Goal: Information Seeking & Learning: Learn about a topic

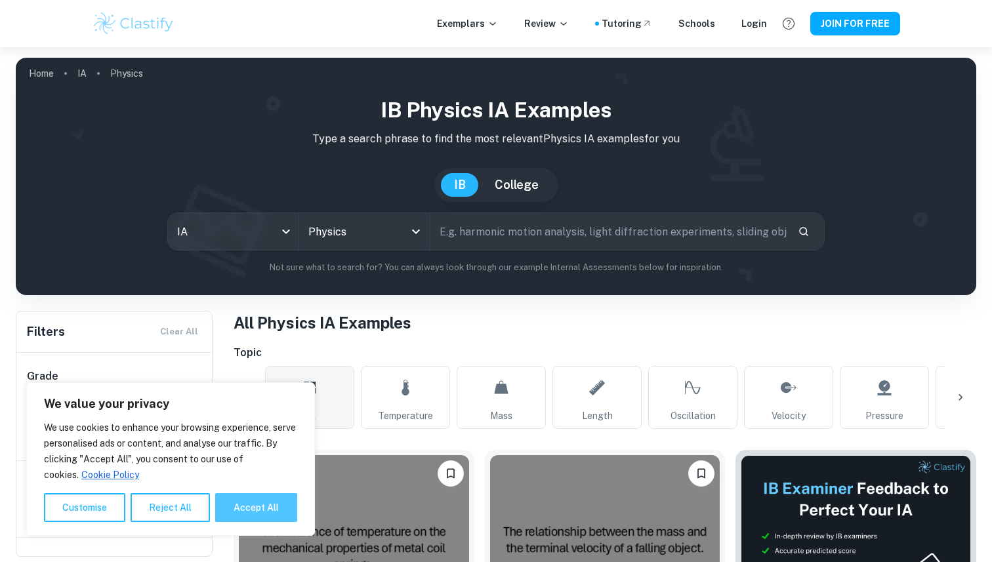
click at [263, 514] on button "Accept All" at bounding box center [256, 507] width 82 height 29
checkbox input "true"
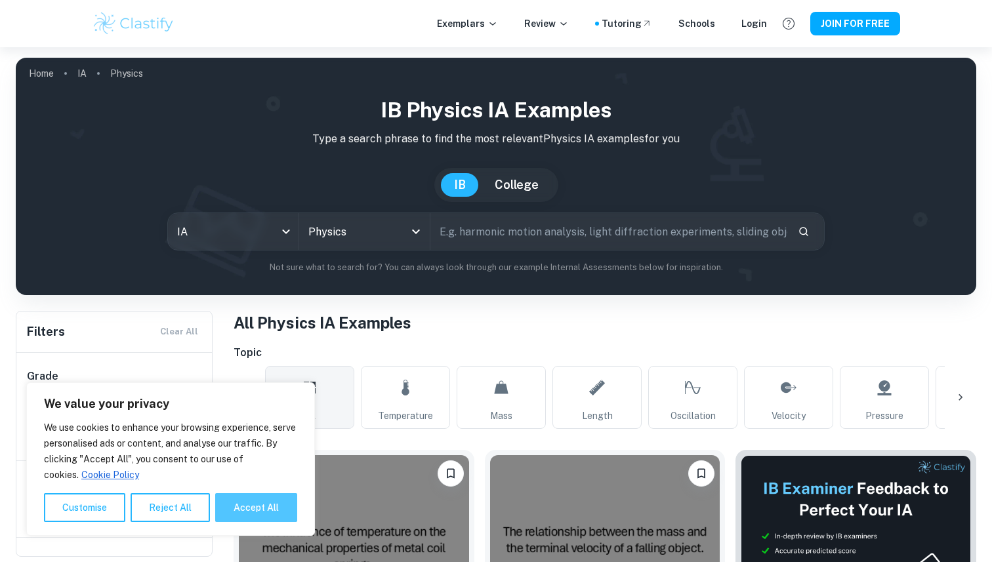
checkbox input "true"
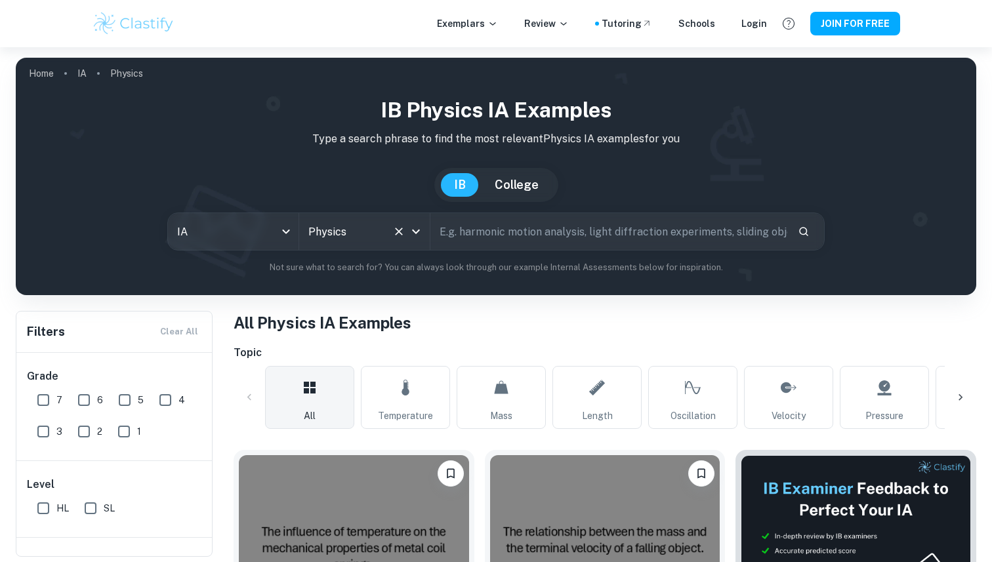
click at [340, 222] on input "Physics" at bounding box center [346, 231] width 82 height 25
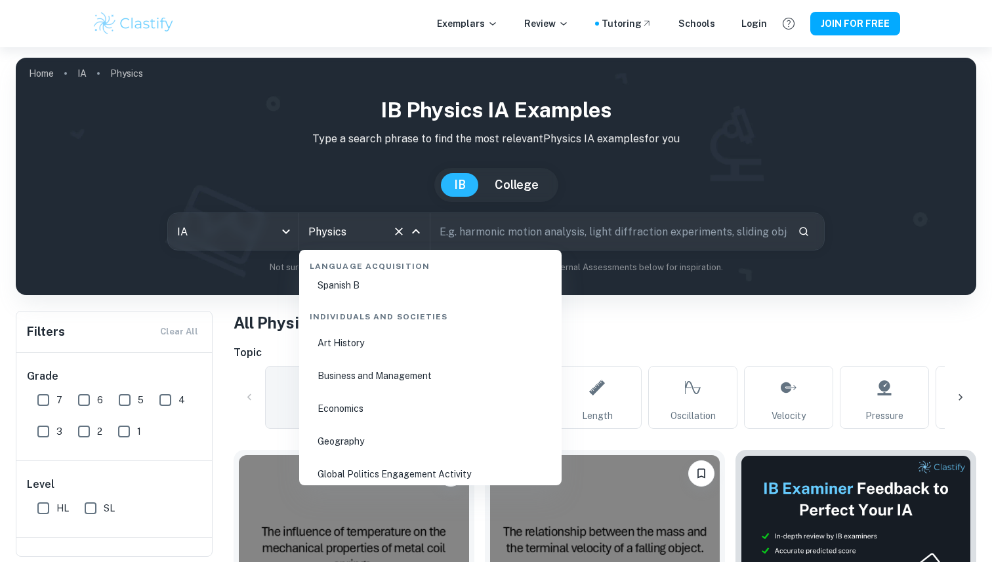
scroll to position [1556, 0]
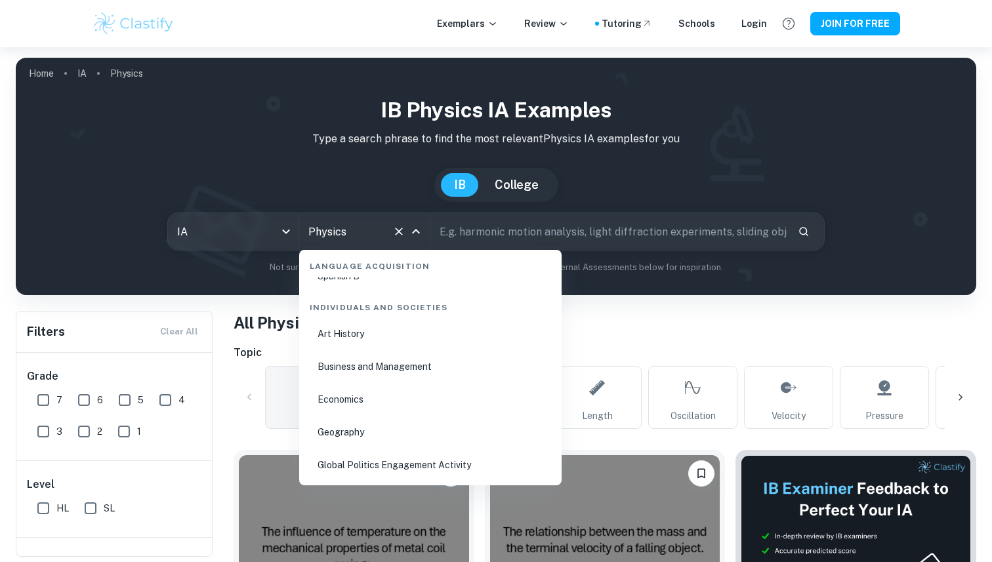
click at [340, 423] on li "Geography" at bounding box center [430, 432] width 252 height 30
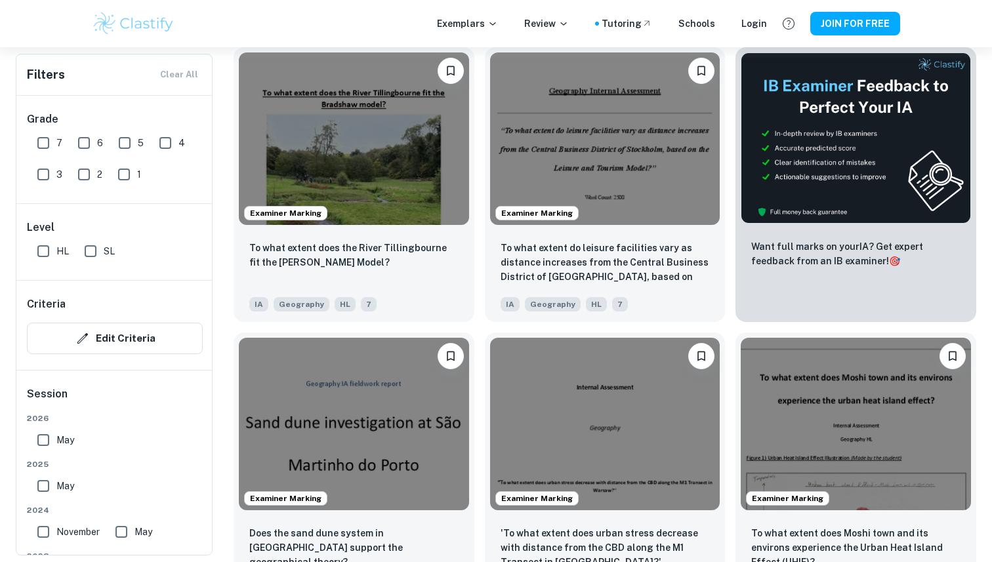
scroll to position [407, 0]
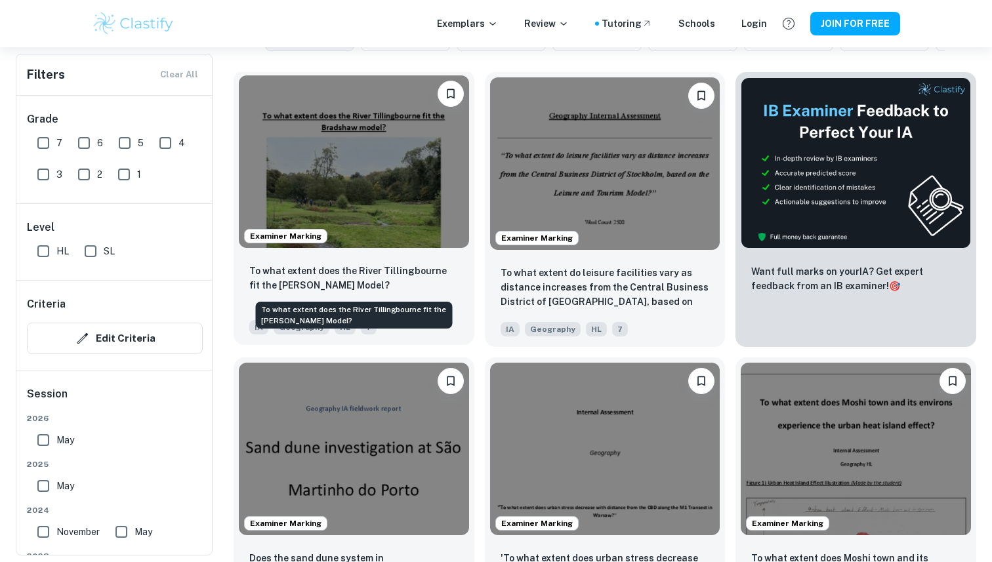
click at [396, 285] on p "To what extent does the River Tillingbourne fit the [PERSON_NAME] Model?" at bounding box center [353, 278] width 209 height 29
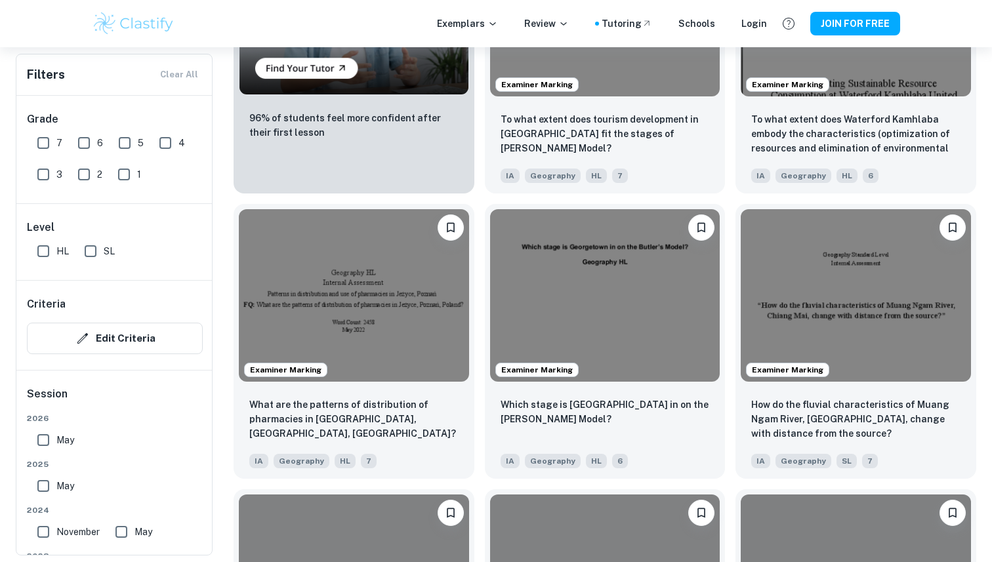
scroll to position [1193, 0]
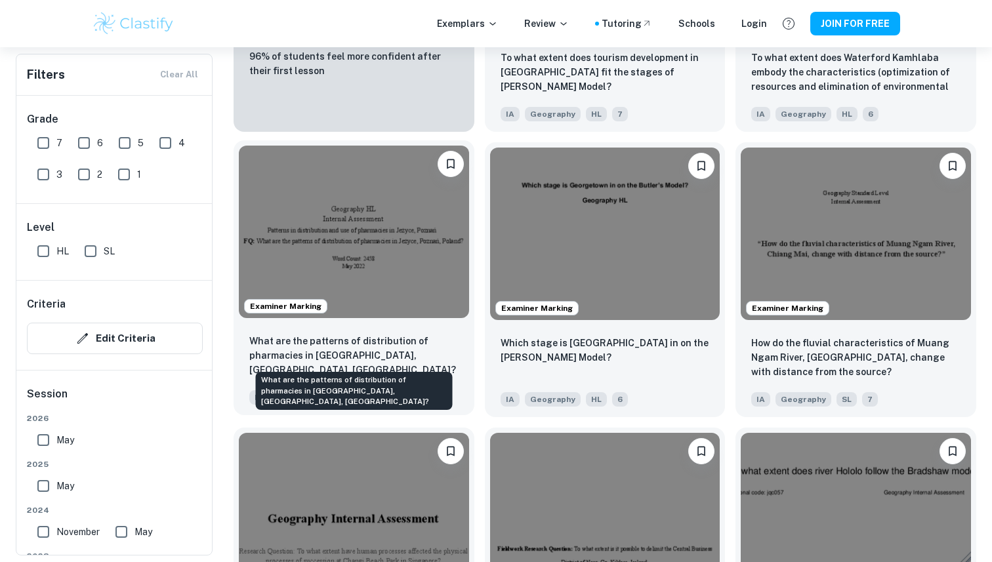
click at [439, 360] on p "What are the patterns of distribution of pharmacies in [GEOGRAPHIC_DATA], [GEOG…" at bounding box center [353, 355] width 209 height 43
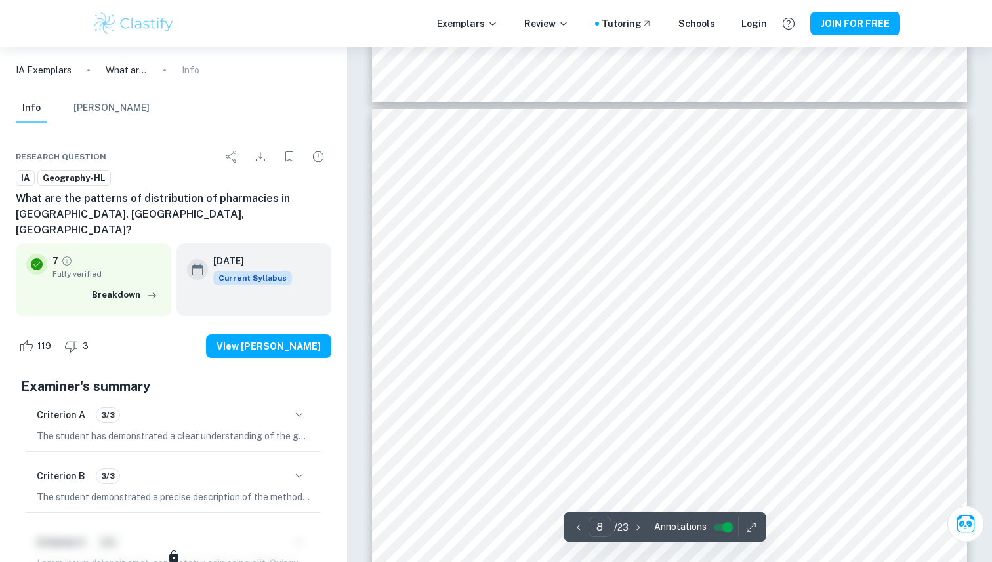
scroll to position [5644, 0]
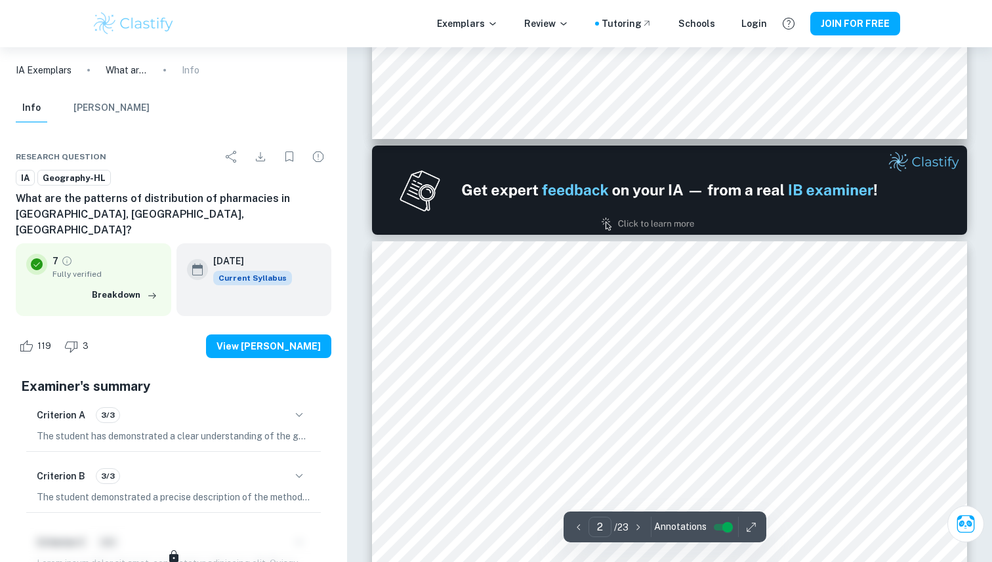
type input "1"
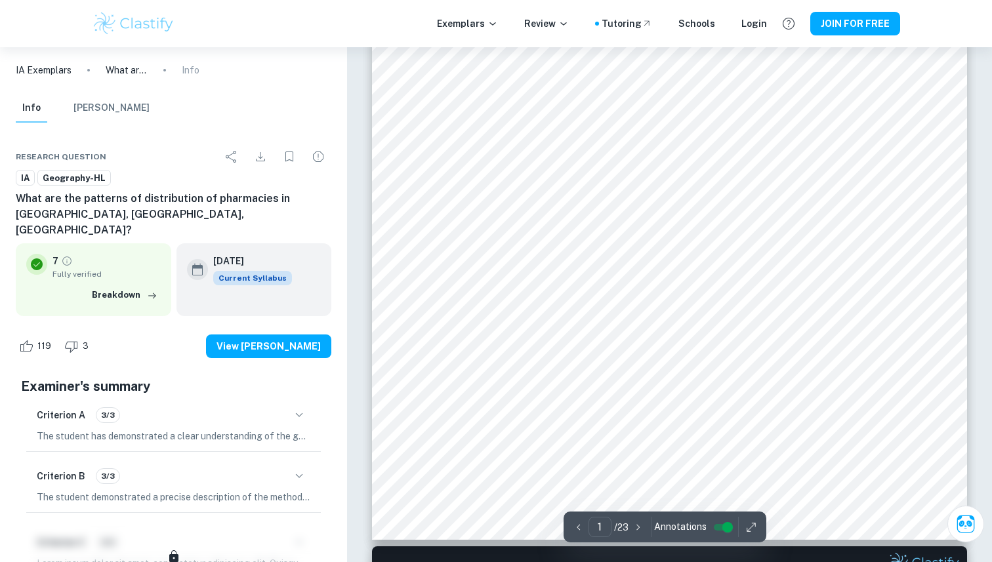
scroll to position [0, 0]
